Goal: Check status: Check status

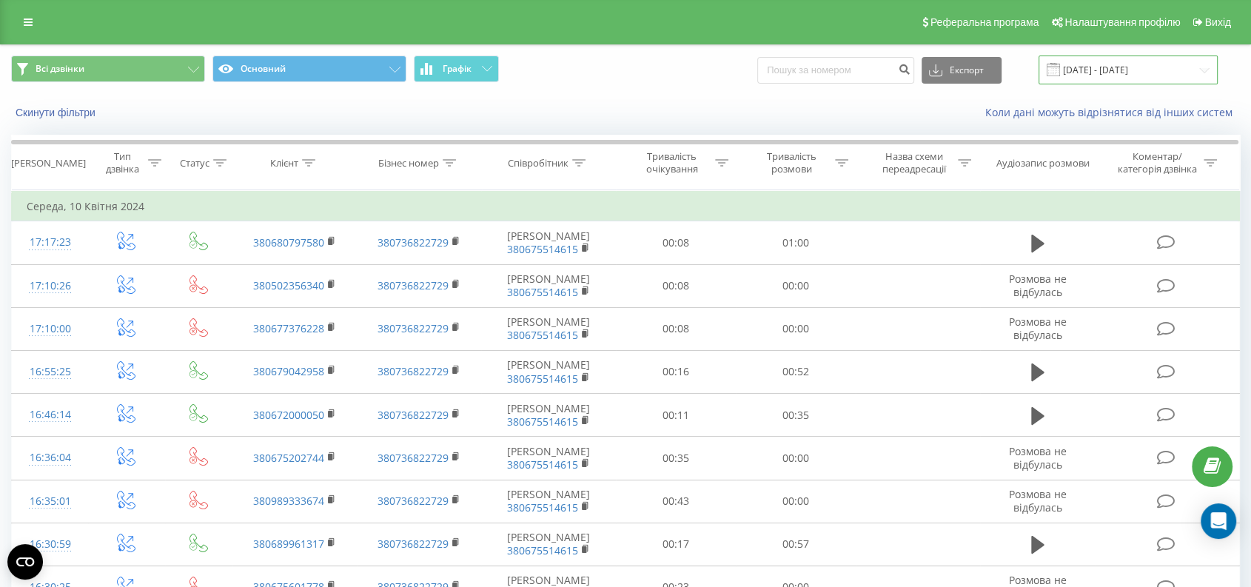
click at [1105, 65] on input "[DATE] - [DATE]" at bounding box center [1128, 70] width 179 height 29
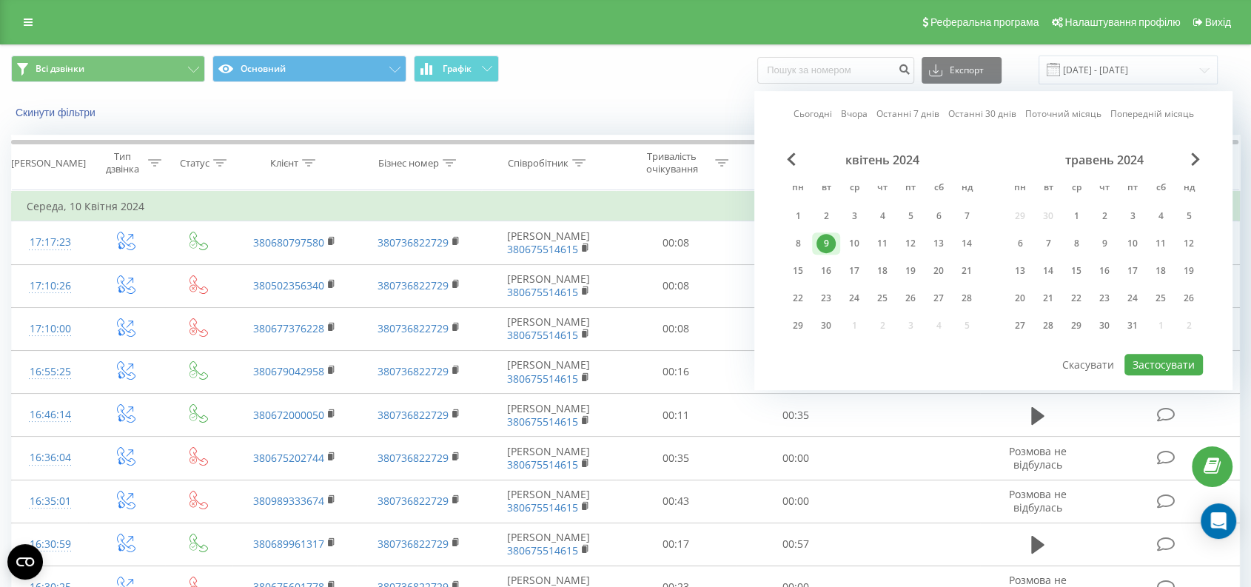
click at [812, 108] on link "Сьогодні" at bounding box center [813, 114] width 38 height 14
click at [1176, 355] on button "Застосувати" at bounding box center [1164, 364] width 78 height 21
type input "[DATE] - [DATE]"
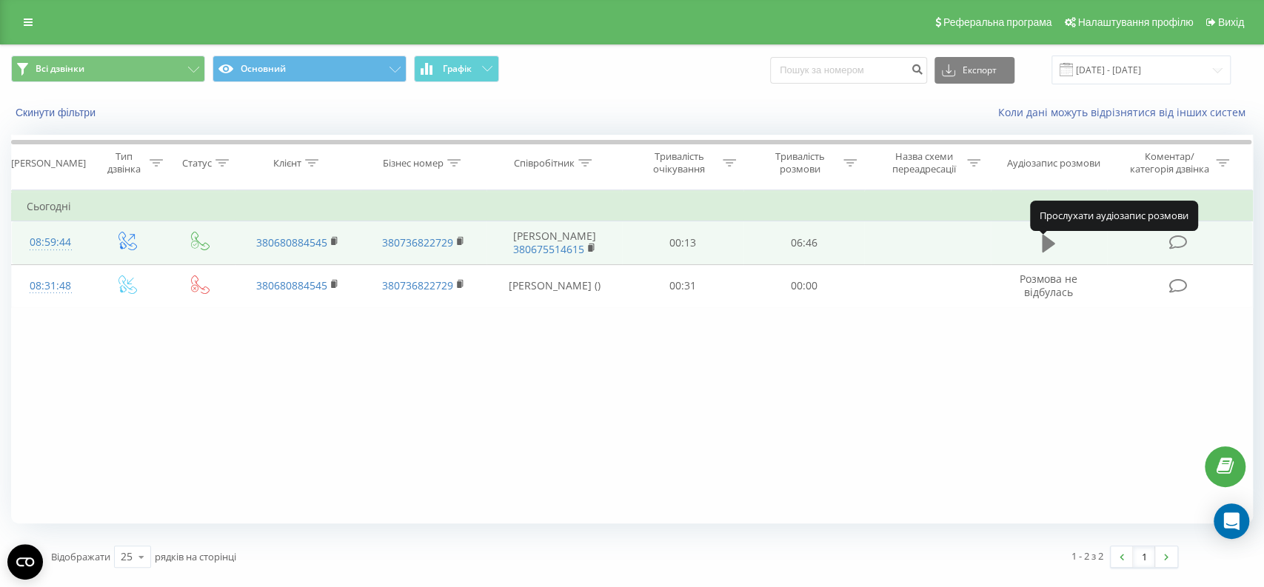
click at [1047, 248] on icon at bounding box center [1048, 244] width 13 height 18
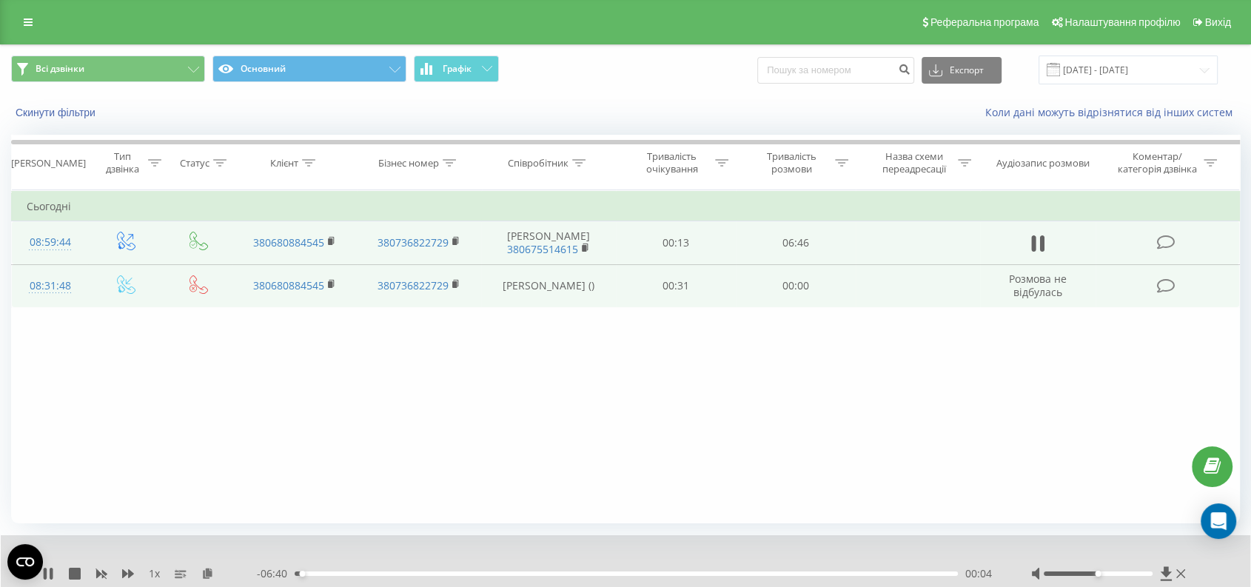
click at [675, 294] on td "00:31" at bounding box center [676, 285] width 120 height 43
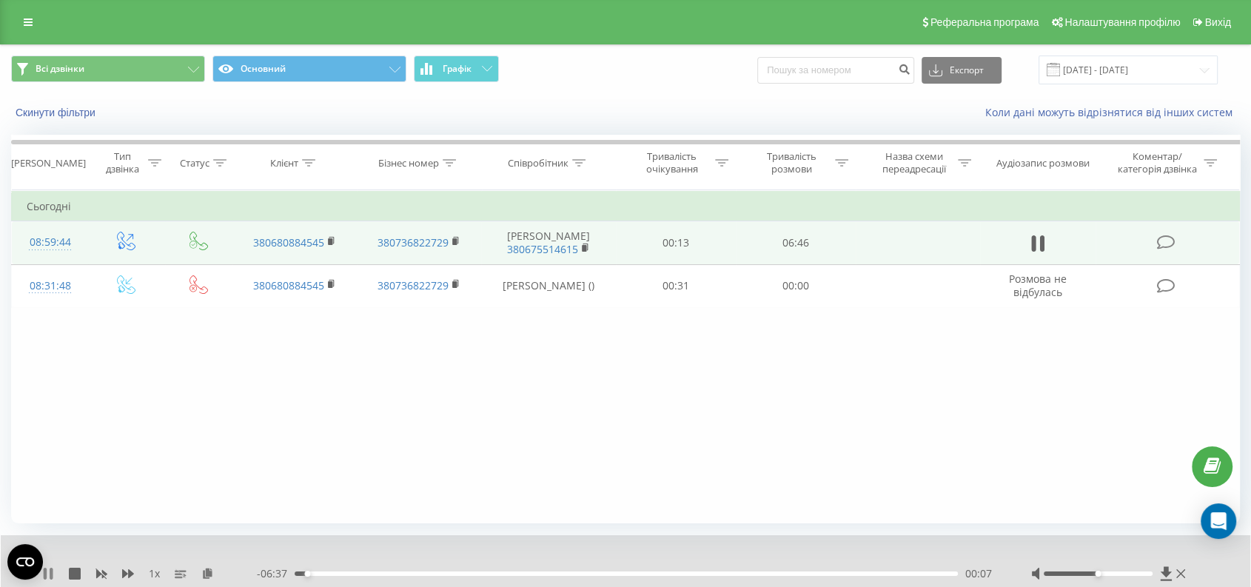
click at [44, 572] on icon at bounding box center [45, 574] width 3 height 12
click at [1163, 572] on icon at bounding box center [1165, 573] width 11 height 14
